Goal: Find specific page/section: Find specific page/section

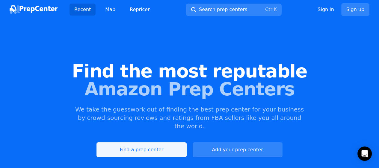
click at [131, 142] on link "Find a prep center" at bounding box center [141, 149] width 90 height 15
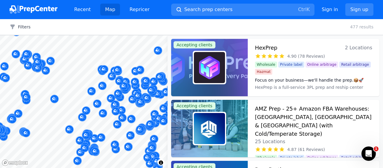
click at [103, 147] on div at bounding box center [80, 145] width 115 height 5
click at [108, 148] on div at bounding box center [80, 145] width 115 height 5
click at [115, 148] on div at bounding box center [80, 145] width 115 height 5
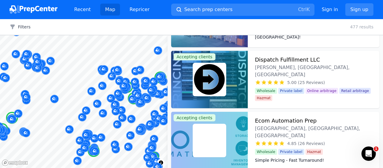
scroll to position [449, 0]
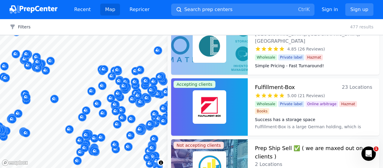
click at [109, 146] on div at bounding box center [80, 145] width 115 height 5
click at [104, 145] on div at bounding box center [80, 145] width 115 height 5
click at [117, 145] on div at bounding box center [80, 145] width 115 height 5
click at [114, 147] on div at bounding box center [80, 145] width 115 height 5
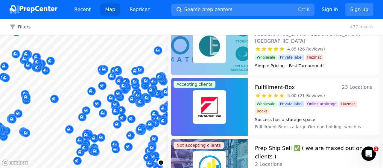
click at [114, 147] on div at bounding box center [80, 145] width 115 height 5
click at [107, 150] on body "Recent Map Repricer Search prep centers Ctrl K Open main menu Sign in Sign up F…" at bounding box center [191, 84] width 383 height 168
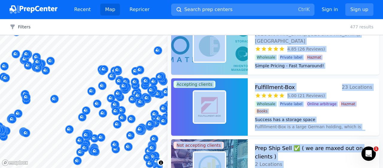
click at [197, 8] on span "Search prep centers" at bounding box center [208, 9] width 48 height 7
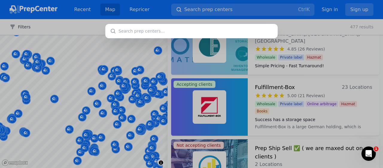
click at [215, 10] on div at bounding box center [191, 84] width 383 height 168
click at [134, 32] on input "text" at bounding box center [191, 31] width 172 height 14
type input "l"
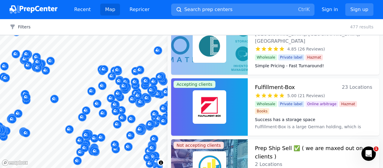
click at [208, 9] on span "Search prep centers" at bounding box center [208, 9] width 48 height 7
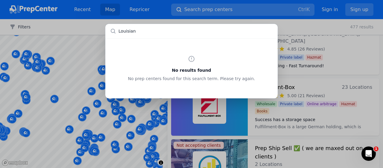
type input "[US_STATE]"
click at [230, 12] on div "No results found No prep centers found for this search term. Please try again." at bounding box center [191, 84] width 383 height 168
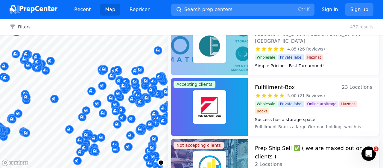
drag, startPoint x: 209, startPoint y: 9, endPoint x: 190, endPoint y: 9, distance: 18.3
click at [190, 9] on span "Search prep centers" at bounding box center [208, 9] width 48 height 7
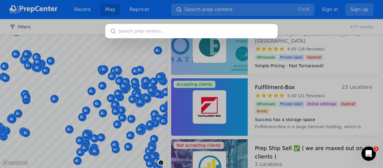
type input "RRRs Distribution – Prep Center"
